Goal: Task Accomplishment & Management: Manage account settings

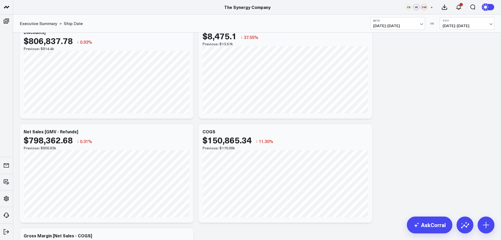
click at [418, 24] on span "[DATE] - [DATE]" at bounding box center [397, 26] width 49 height 4
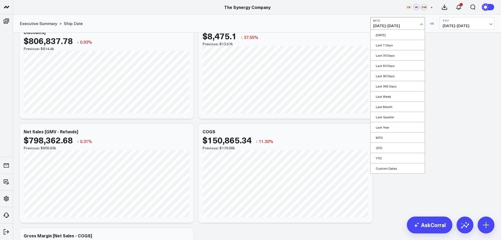
click at [417, 23] on button "MTD [DATE] - [DATE]" at bounding box center [397, 23] width 55 height 13
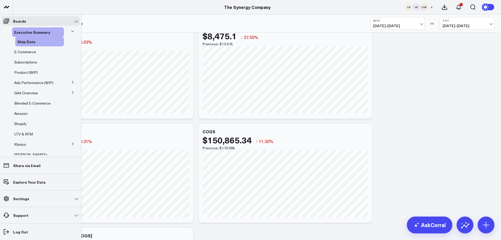
click at [26, 31] on span "Executive Summary" at bounding box center [32, 31] width 36 height 5
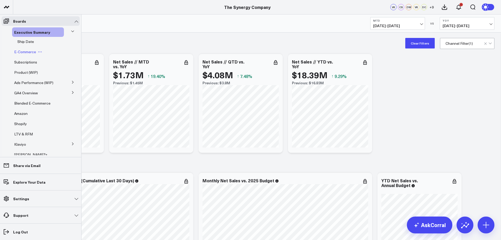
click at [19, 53] on span "E-Commerce" at bounding box center [25, 51] width 22 height 5
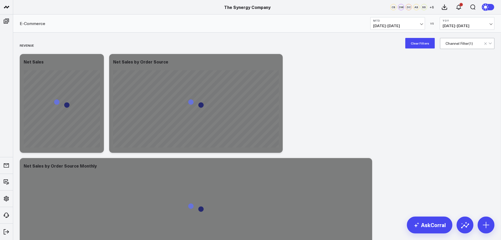
click at [419, 43] on button "Clear Filters" at bounding box center [419, 43] width 29 height 11
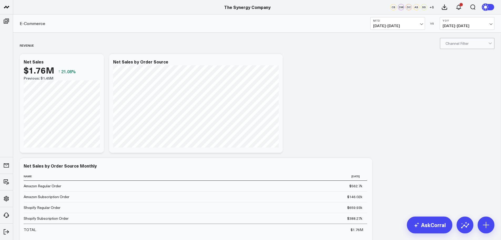
click at [408, 22] on button "MTD [DATE] - [DATE]" at bounding box center [397, 23] width 55 height 13
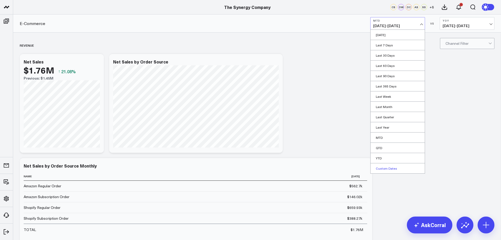
click at [388, 168] on link "Custom Dates" at bounding box center [398, 168] width 54 height 10
select select "7"
select select "2025"
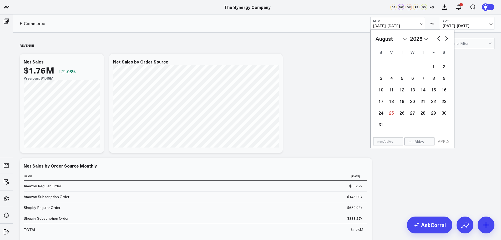
click at [417, 37] on select "2026 2025 2024 2023 2022 2021 2020 2019 2018 2017 2016 2015 2014 2013 2012 2011…" at bounding box center [419, 39] width 18 height 8
select select "7"
select select "2020"
click at [389, 35] on select "January February March April May June July August September October November De…" at bounding box center [392, 39] width 32 height 8
select select "2020"
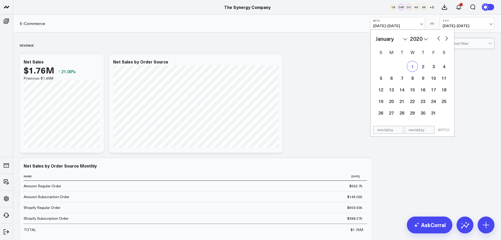
click at [411, 67] on div "1" at bounding box center [412, 66] width 11 height 11
type input "[DATE]"
select select "2020"
click at [418, 38] on select "2026 2025 2024 2023 2022 2021 2020 2019 2018 2017 2016 2015 2014 2013 2012 2011…" at bounding box center [419, 39] width 18 height 8
select select "2025"
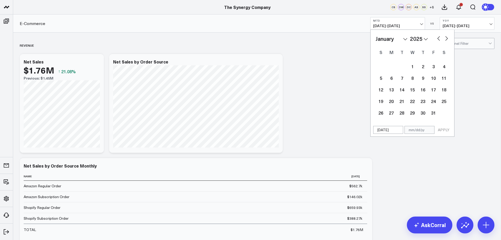
click at [446, 38] on button "button" at bounding box center [446, 38] width 5 height 6
select select "1"
select select "2025"
click at [446, 38] on button "button" at bounding box center [446, 38] width 5 height 6
select select "2"
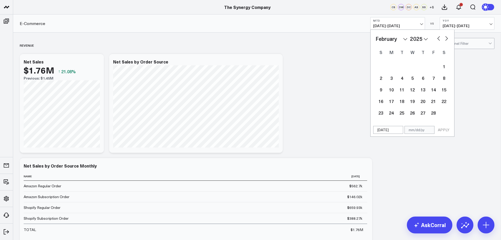
select select "2025"
click at [446, 38] on button "button" at bounding box center [446, 38] width 5 height 6
select select "3"
select select "2025"
click at [446, 38] on button "button" at bounding box center [446, 38] width 5 height 6
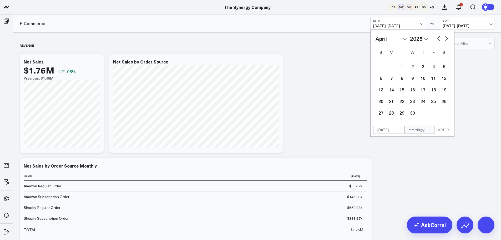
select select "4"
select select "2025"
click at [446, 38] on button "button" at bounding box center [446, 38] width 5 height 6
select select "5"
select select "2025"
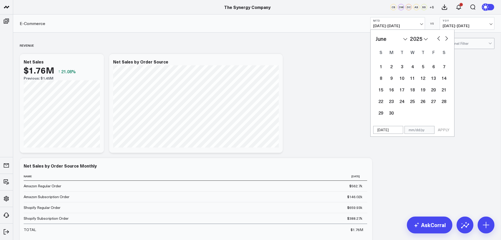
click at [446, 38] on button "button" at bounding box center [446, 38] width 5 height 6
select select "6"
select select "2025"
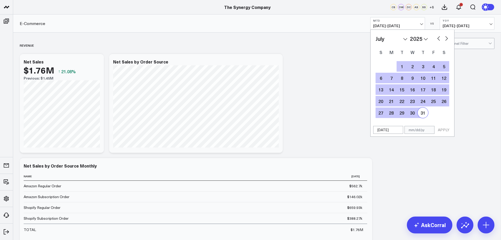
click at [422, 114] on div "31" at bounding box center [423, 112] width 11 height 11
type input "[DATE]"
select select "6"
select select "2025"
click at [443, 129] on button "APPLY" at bounding box center [444, 130] width 16 height 8
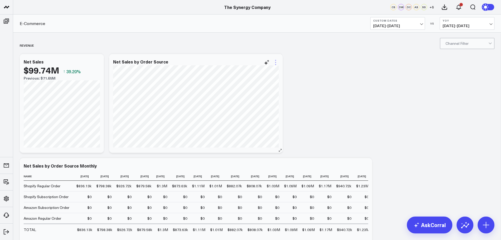
click at [275, 62] on icon at bounding box center [276, 62] width 6 height 6
click at [256, 172] on button "Edit Widget" at bounding box center [254, 173] width 38 height 5
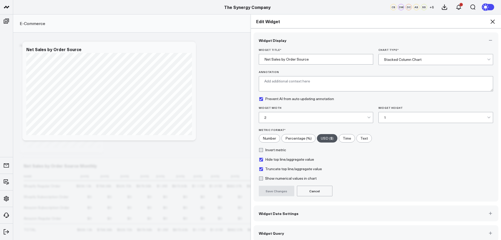
click at [284, 211] on span "Widget Date Settings" at bounding box center [279, 213] width 40 height 4
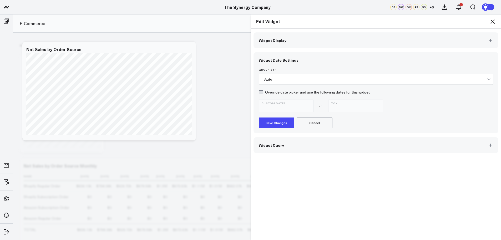
click at [275, 77] on div "Auto" at bounding box center [375, 79] width 223 height 11
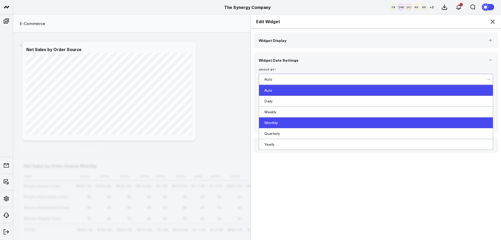
click at [270, 122] on div "Monthly" at bounding box center [376, 122] width 234 height 11
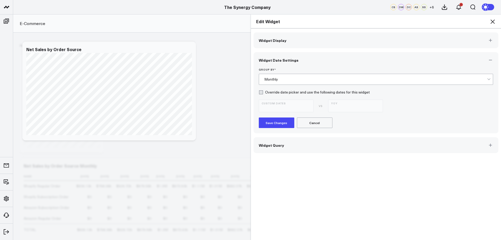
click at [276, 78] on div "Monthly" at bounding box center [375, 79] width 223 height 4
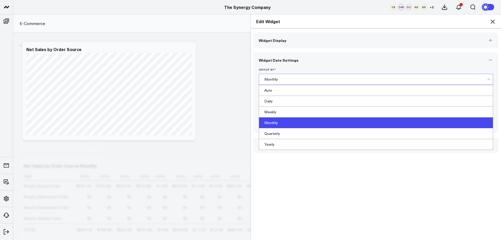
click at [276, 78] on div "Monthly" at bounding box center [375, 79] width 223 height 4
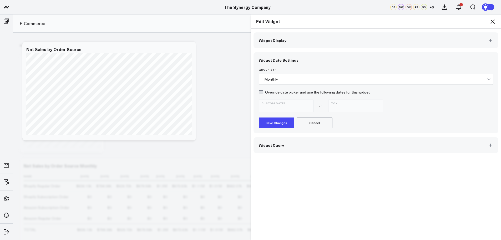
click at [274, 122] on button "Save Changes" at bounding box center [277, 122] width 36 height 11
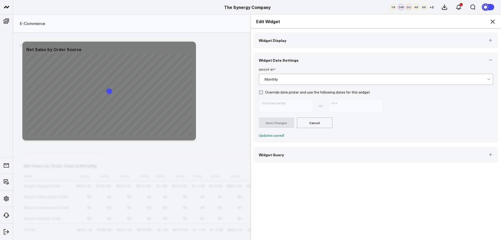
click at [493, 21] on icon at bounding box center [493, 21] width 4 height 4
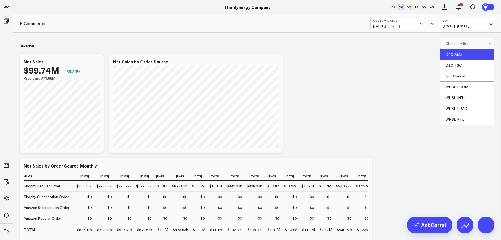
click at [464, 52] on div "D2C-AMZ" at bounding box center [467, 54] width 54 height 11
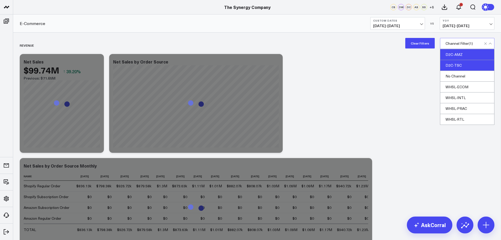
click at [462, 66] on div "D2C-TSC" at bounding box center [467, 65] width 54 height 11
